Goal: Transaction & Acquisition: Purchase product/service

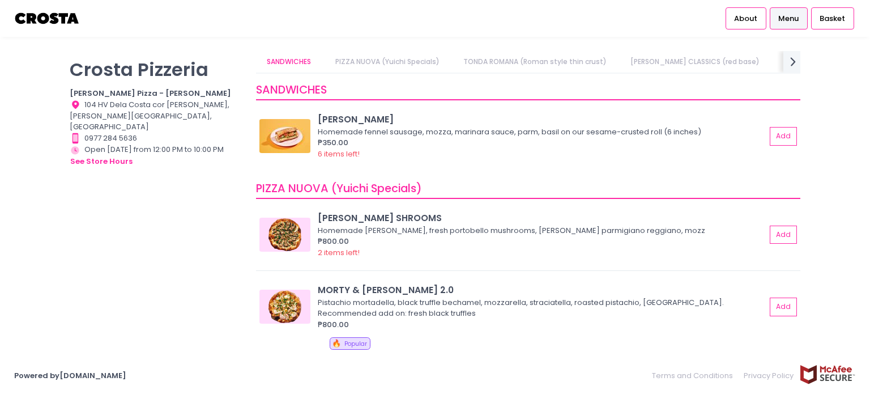
click at [397, 59] on link "PIZZA NUOVA (Yuichi Specials)" at bounding box center [387, 62] width 126 height 22
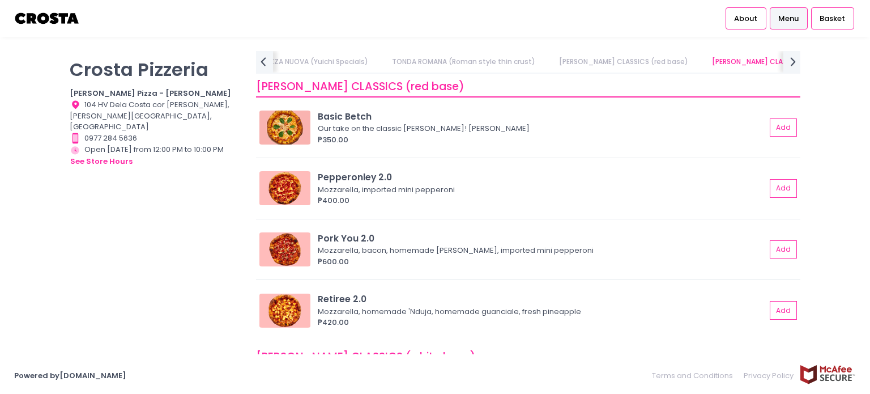
scroll to position [391, 0]
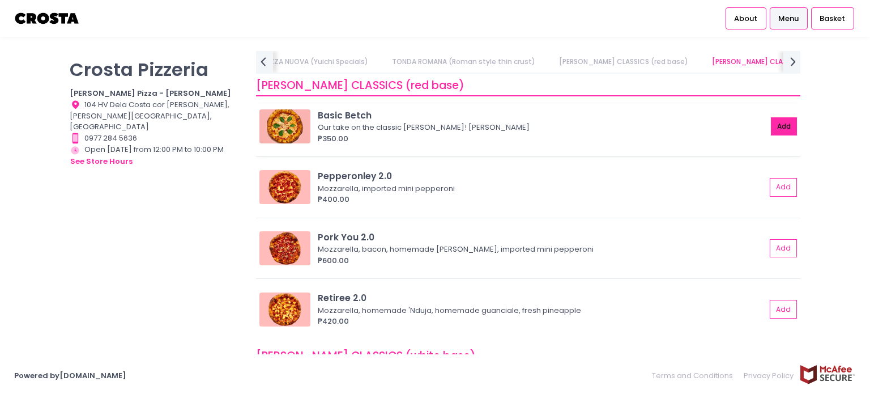
click at [773, 125] on button "Add" at bounding box center [784, 126] width 26 height 19
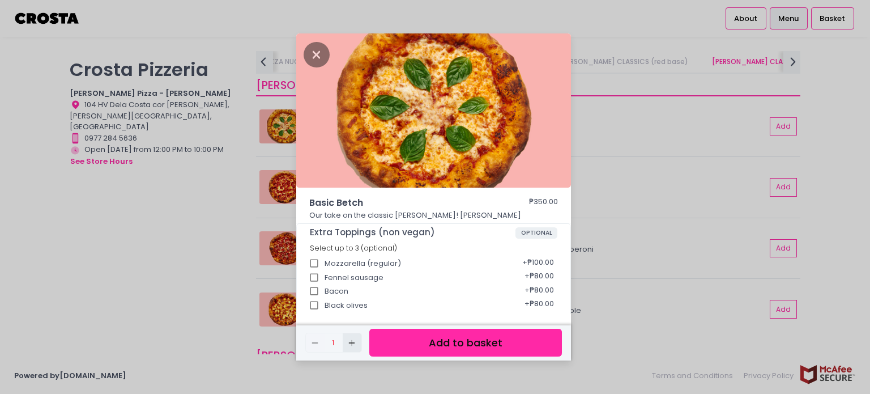
click at [352, 340] on icon "Add Created with Sketch." at bounding box center [351, 342] width 9 height 9
click at [437, 349] on button "Add to basket" at bounding box center [465, 343] width 193 height 28
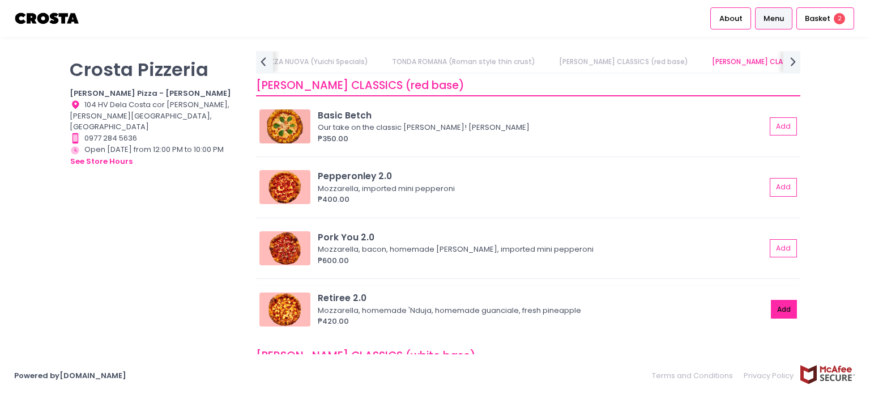
click at [774, 310] on button "Add" at bounding box center [784, 309] width 26 height 19
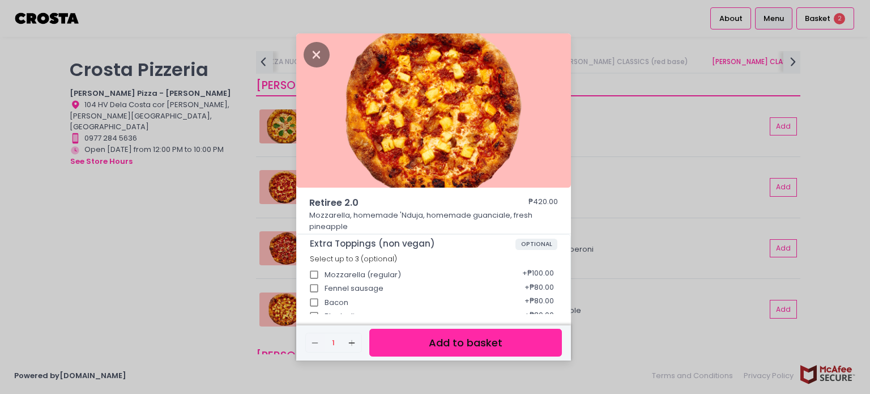
click at [426, 346] on button "Add to basket" at bounding box center [465, 343] width 193 height 28
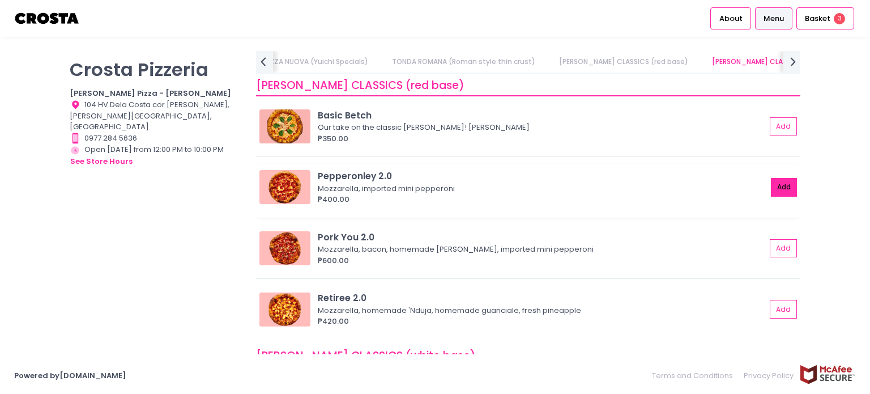
click at [777, 178] on button "Add" at bounding box center [784, 187] width 26 height 19
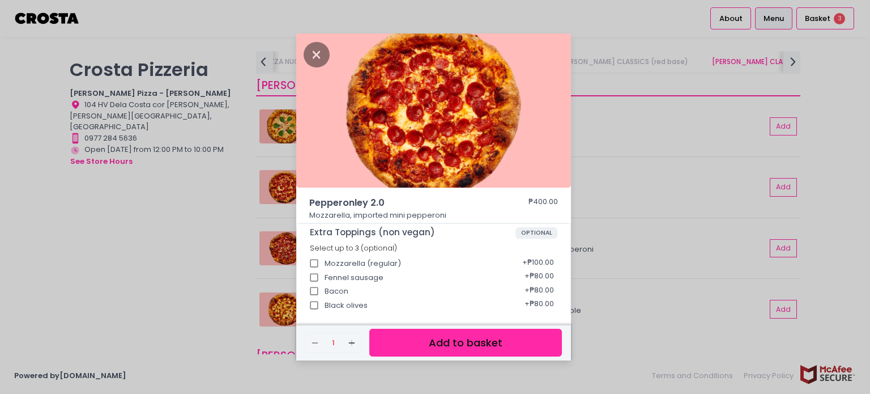
click at [493, 346] on button "Add to basket" at bounding box center [465, 343] width 193 height 28
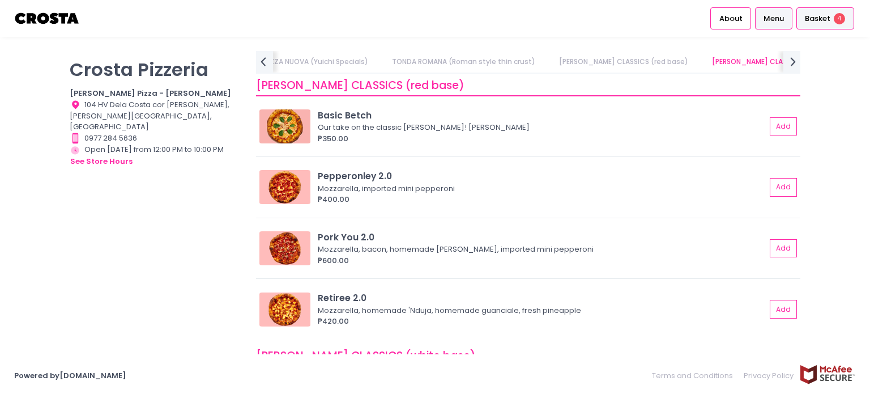
click at [821, 16] on span "Basket" at bounding box center [817, 18] width 25 height 11
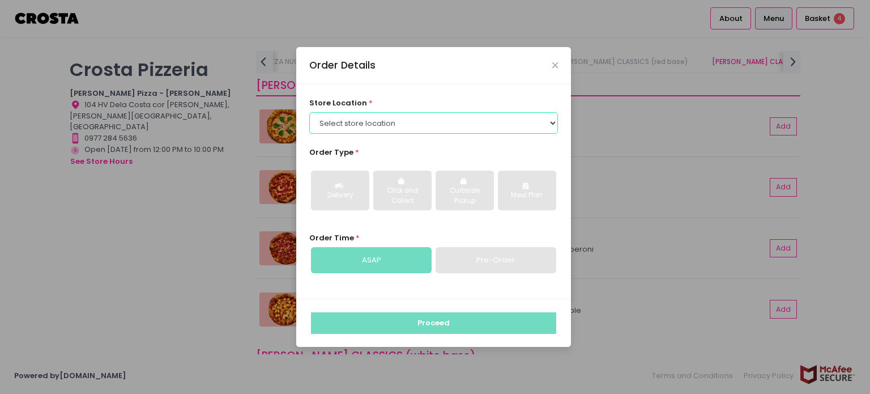
click at [374, 122] on select "Select store location [PERSON_NAME] Pizza - [PERSON_NAME] Pizza - [GEOGRAPHIC_D…" at bounding box center [433, 123] width 249 height 22
select select "65090bae48156caed44a5eb4"
click at [309, 112] on select "Select store location [PERSON_NAME] Pizza - [PERSON_NAME] Pizza - [GEOGRAPHIC_D…" at bounding box center [433, 123] width 249 height 22
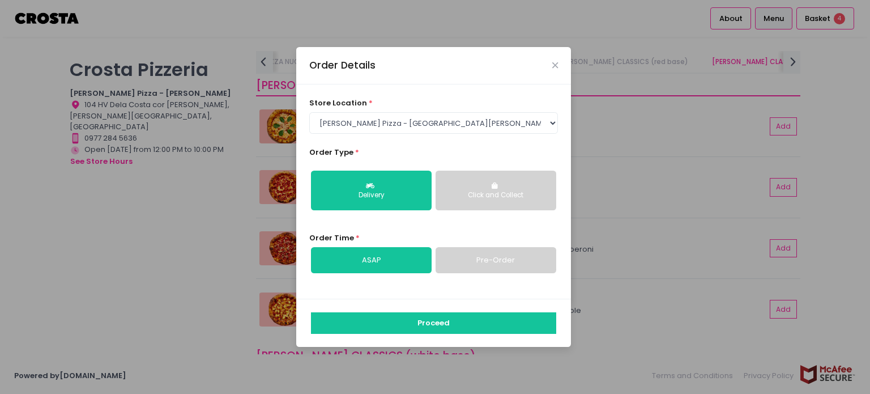
click at [493, 262] on link "Pre-Order" at bounding box center [496, 260] width 121 height 26
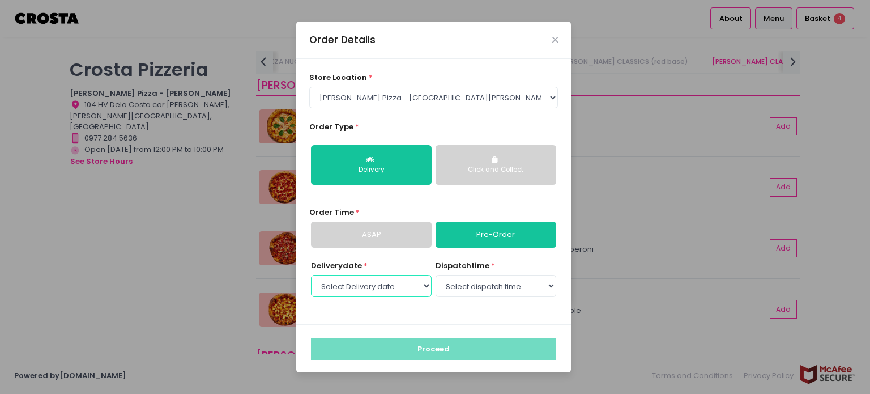
click at [420, 292] on select "Select Delivery date [DATE] [DATE] [DATE] [DATE] [DATE] [DATE]" at bounding box center [371, 286] width 121 height 22
select select "[DATE]"
click at [311, 275] on select "Select Delivery date [DATE] [DATE] [DATE] [DATE] [DATE] [DATE]" at bounding box center [371, 286] width 121 height 22
click at [519, 292] on select "Select dispatch time 12:00 PM - 12:30 PM 12:30 PM - 01:00 PM 01:00 PM - 01:30 P…" at bounding box center [496, 286] width 121 height 22
select select "14:00"
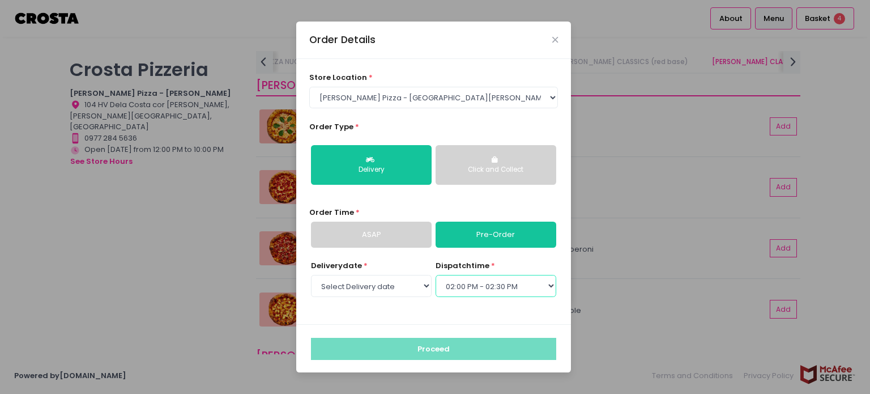
click at [436, 275] on select "Select dispatch time 12:00 PM - 12:30 PM 12:30 PM - 01:00 PM 01:00 PM - 01:30 P…" at bounding box center [496, 286] width 121 height 22
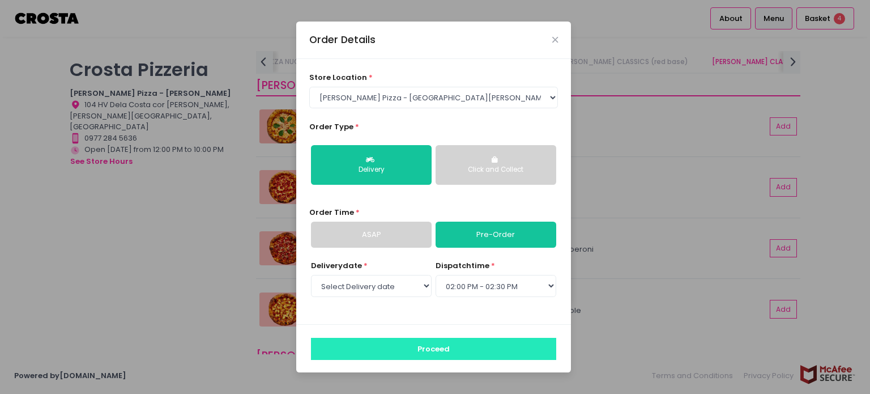
click at [399, 351] on button "Proceed" at bounding box center [433, 349] width 245 height 22
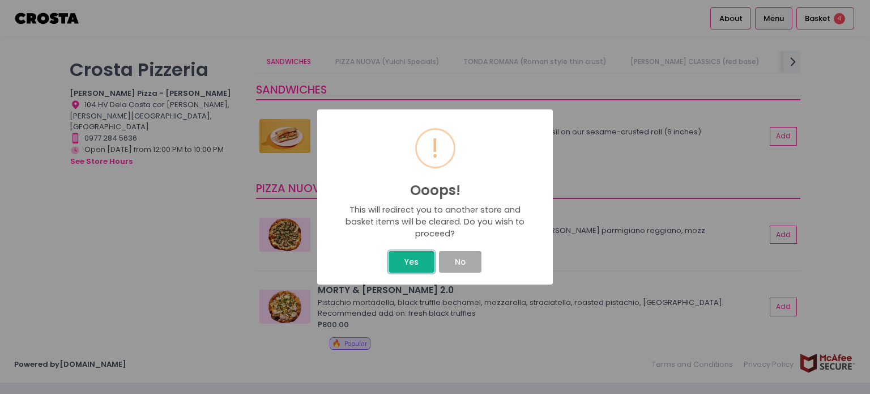
click at [403, 266] on button "Yes" at bounding box center [411, 262] width 45 height 22
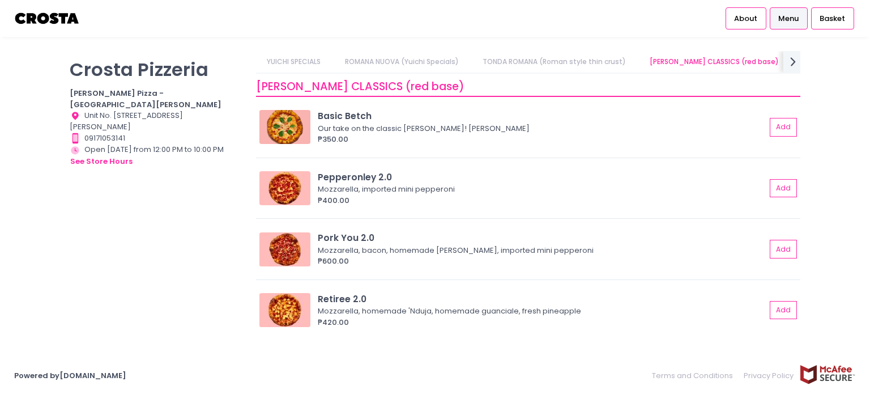
scroll to position [0, 108]
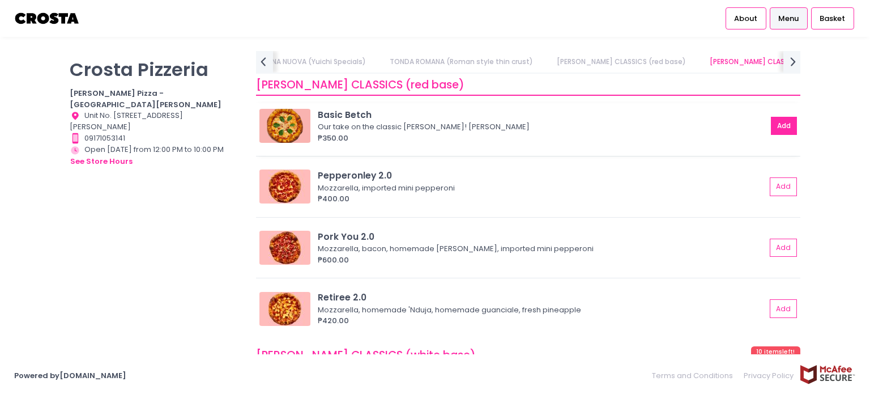
click at [771, 122] on button "Add" at bounding box center [784, 126] width 26 height 19
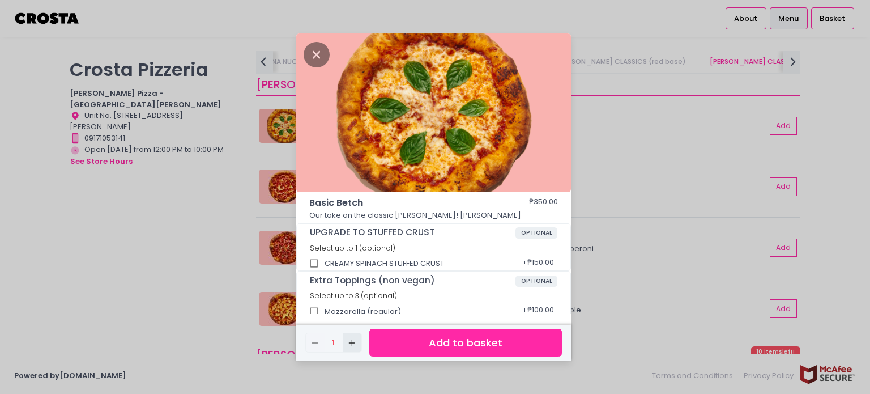
click at [349, 343] on rect "button" at bounding box center [352, 342] width 6 height 1
click at [422, 351] on button "Add to basket" at bounding box center [465, 343] width 193 height 28
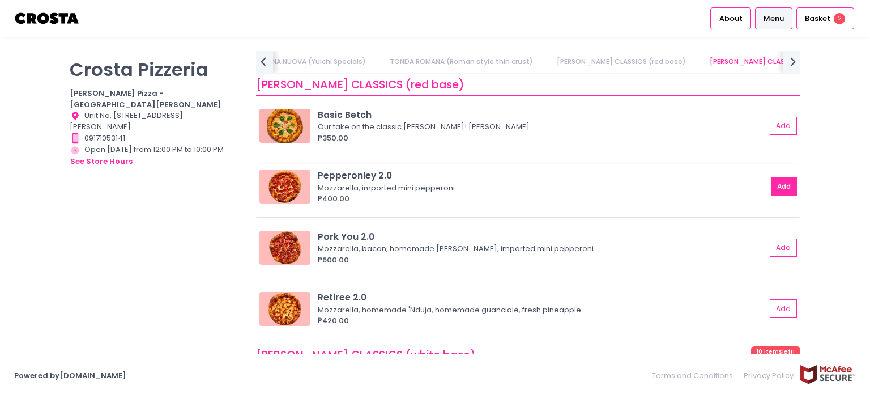
click at [771, 182] on button "Add" at bounding box center [784, 186] width 26 height 19
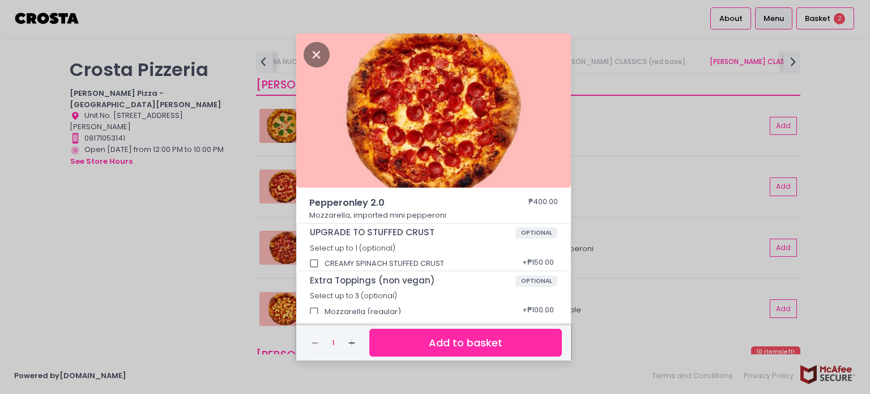
click at [416, 348] on button "Add to basket" at bounding box center [465, 343] width 193 height 28
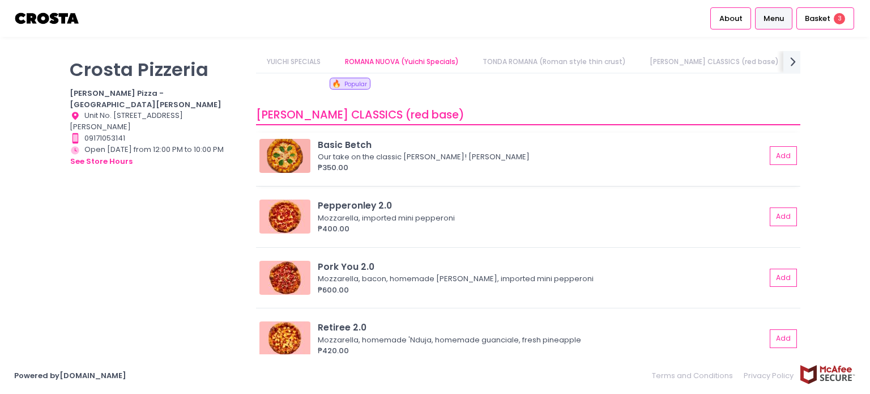
scroll to position [640, 0]
click at [779, 332] on button "Add" at bounding box center [784, 337] width 26 height 19
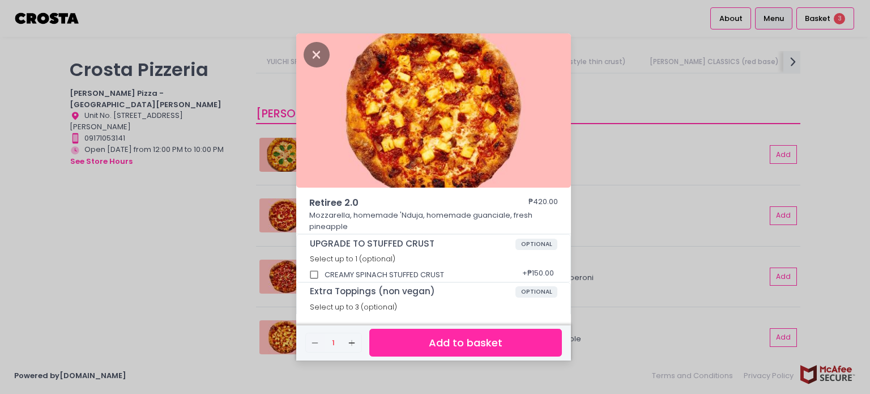
click at [524, 332] on button "Add to basket" at bounding box center [465, 343] width 193 height 28
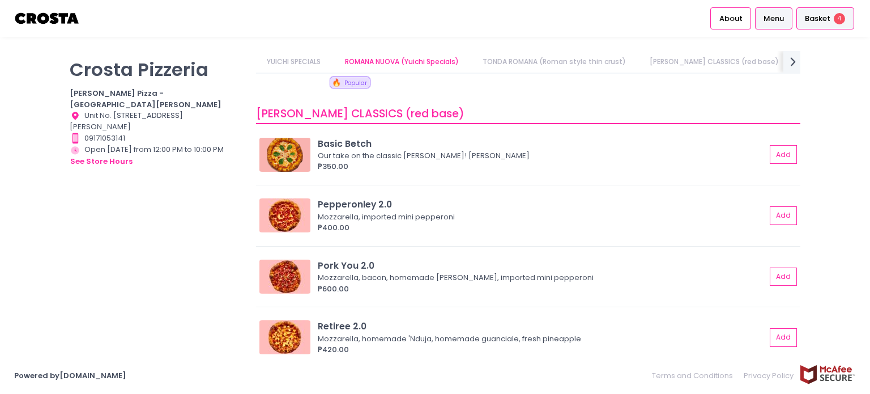
click at [831, 16] on div "Basket 4" at bounding box center [825, 18] width 58 height 22
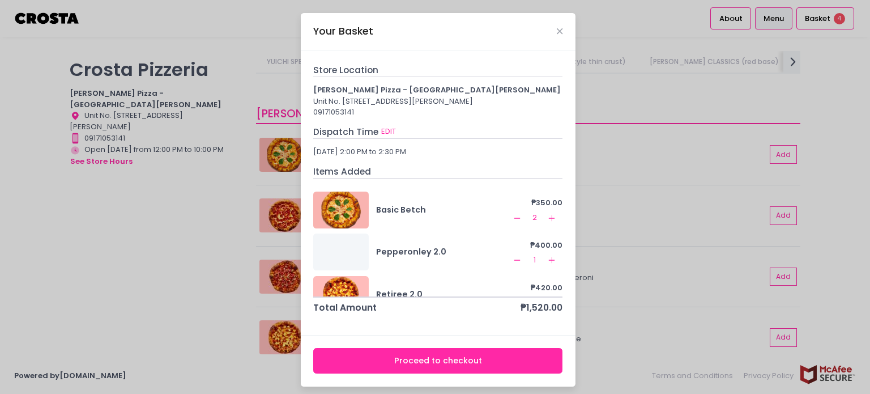
scroll to position [22, 0]
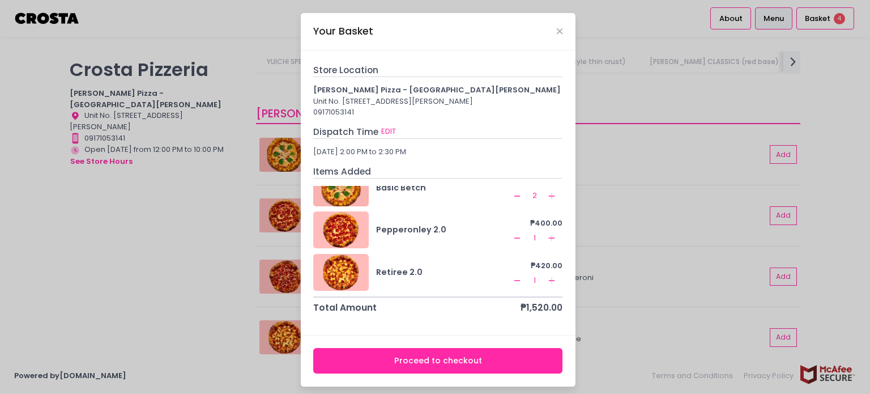
click at [619, 90] on div "Your Basket Store Location Crosta Pizza - San Juan Unit No. OS2-002, Ground Flo…" at bounding box center [435, 197] width 870 height 394
